Goal: Information Seeking & Learning: Learn about a topic

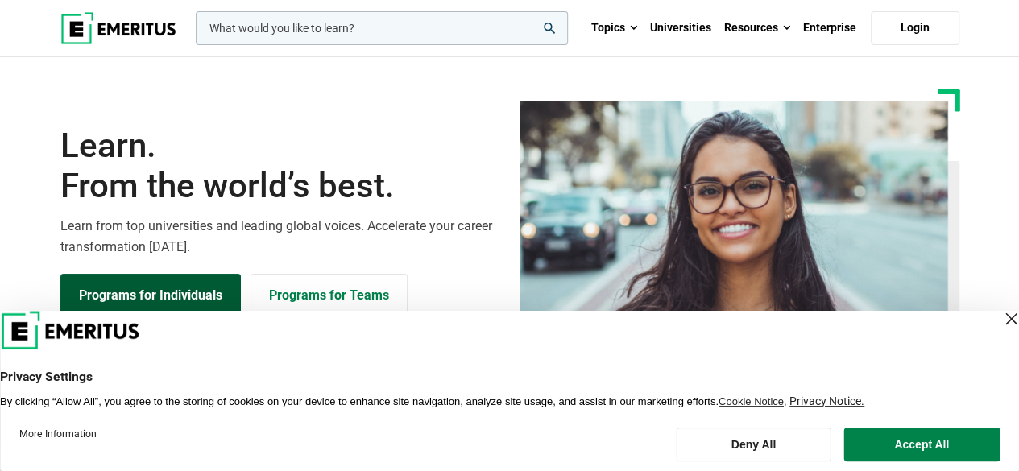
click at [124, 311] on header "Privacy Settings By clicking “Allow All”, you agree to the storing of cookies o…" at bounding box center [509, 360] width 1019 height 98
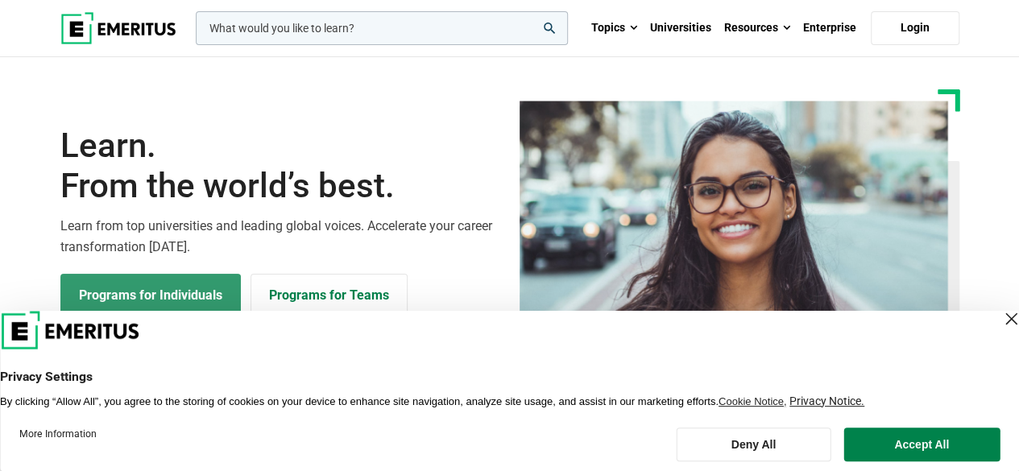
click at [166, 285] on link "Programs for Individuals" at bounding box center [150, 296] width 181 height 44
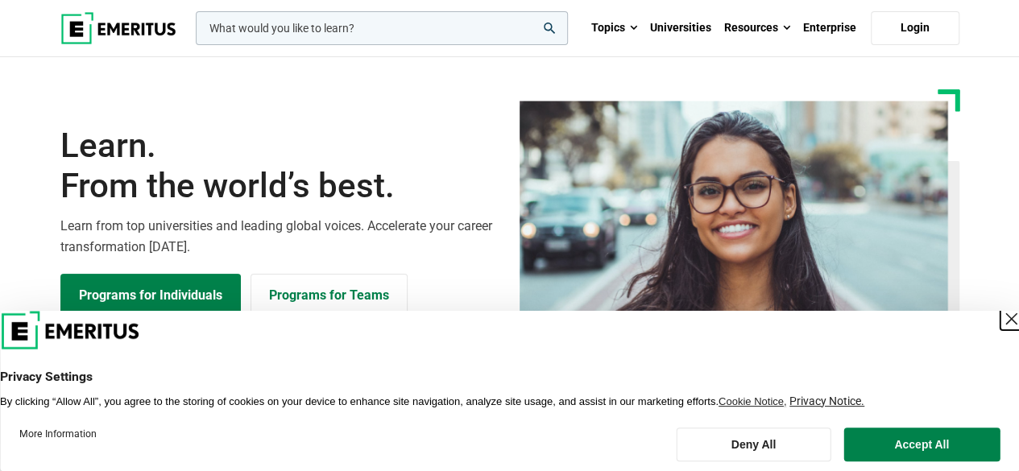
click at [1000, 313] on div "Close Layer" at bounding box center [1011, 319] width 23 height 23
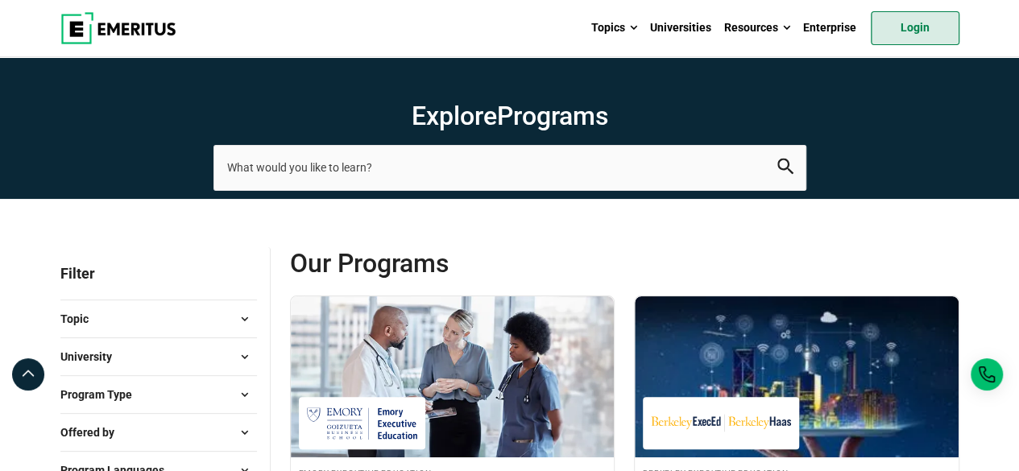
click at [938, 23] on link "Login" at bounding box center [915, 28] width 89 height 34
